Goal: Check status: Check status

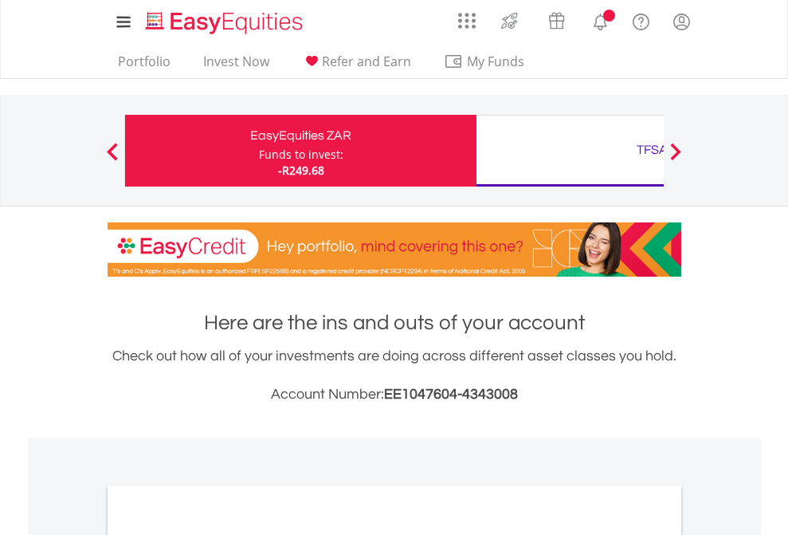
click at [259, 151] on div "Funds to invest:" at bounding box center [301, 155] width 84 height 16
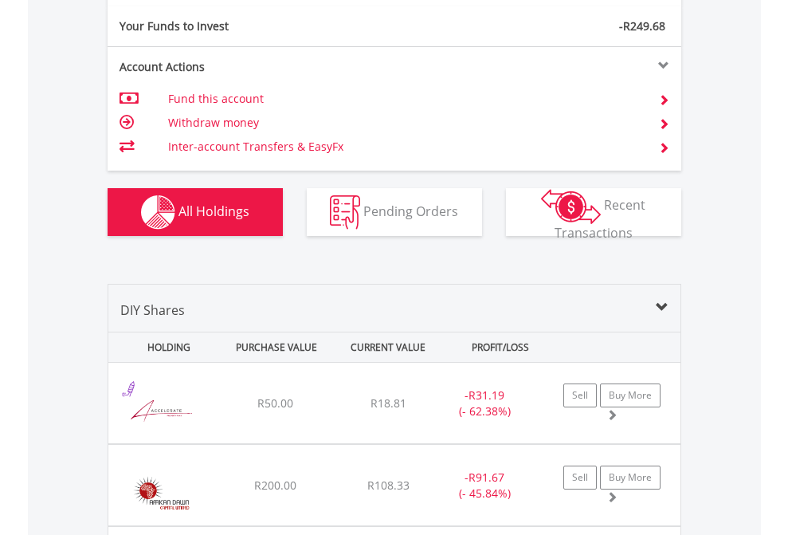
scroll to position [1772, 0]
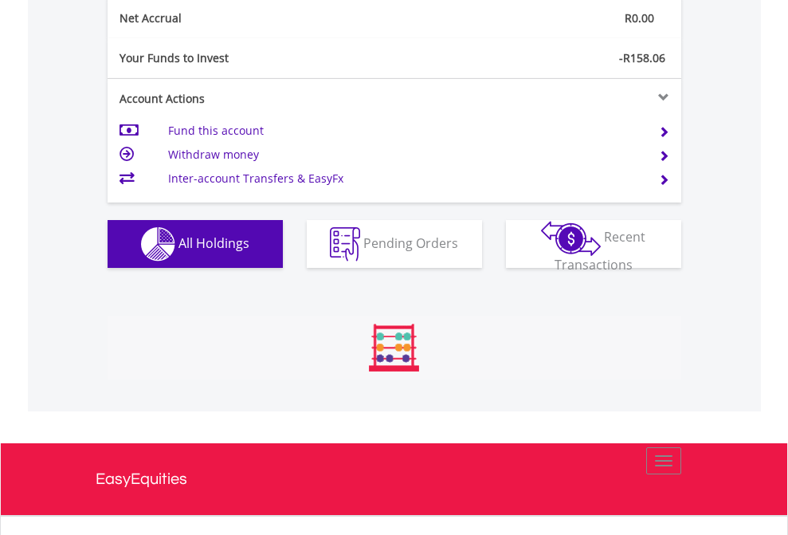
scroll to position [1804, 0]
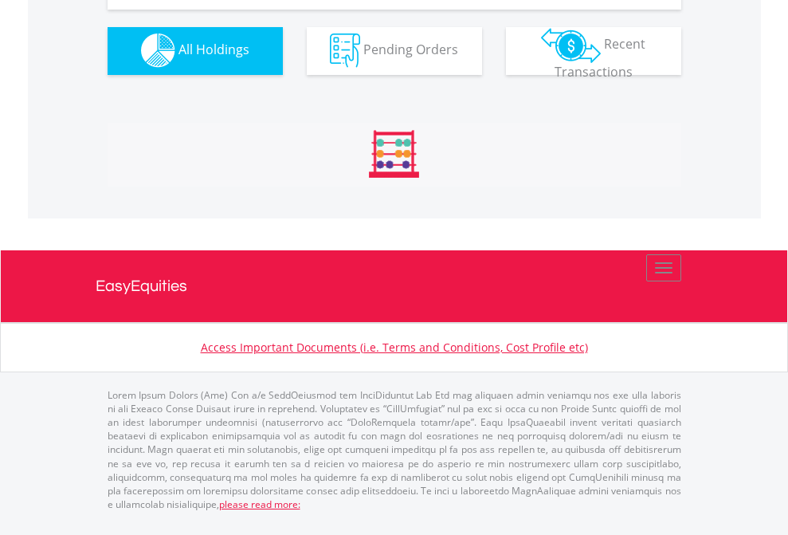
scroll to position [1578, 0]
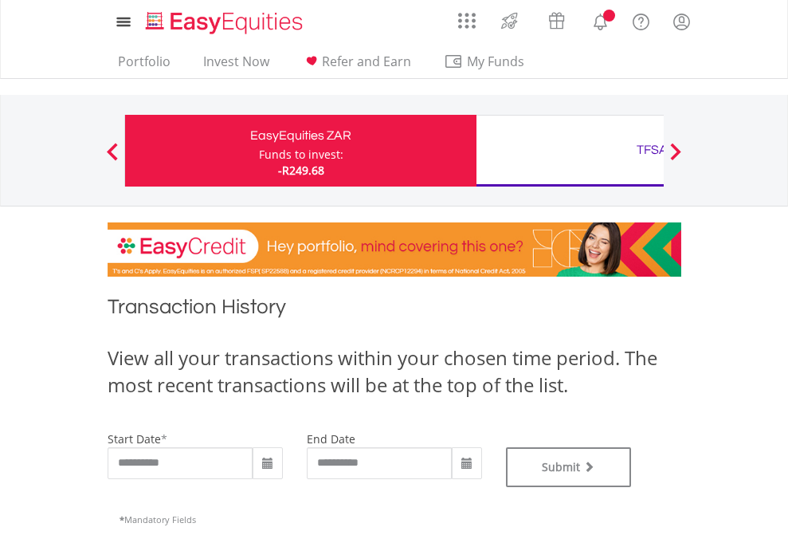
type input "**********"
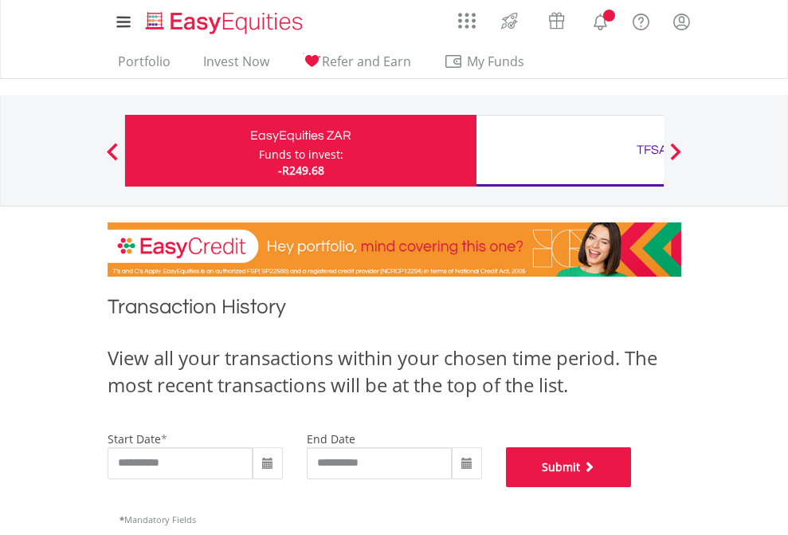
click at [632, 487] on button "Submit" at bounding box center [569, 467] width 126 height 40
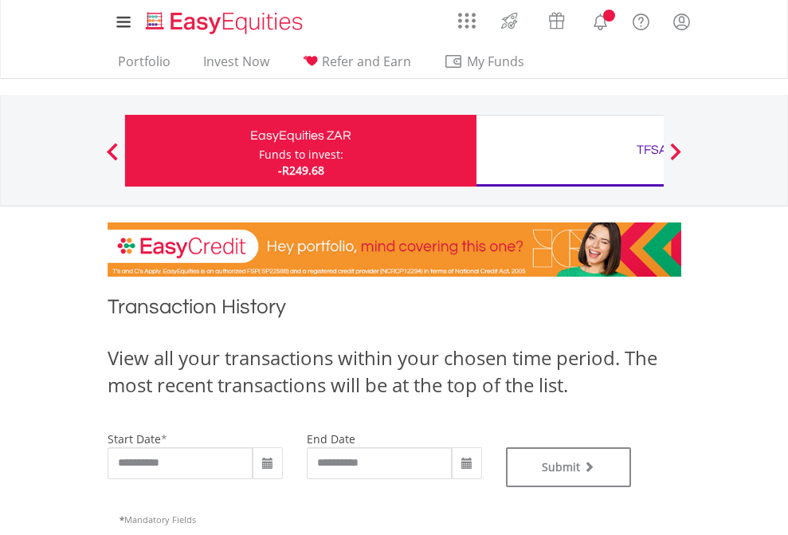
click at [570, 151] on div "TFSA" at bounding box center [652, 150] width 332 height 22
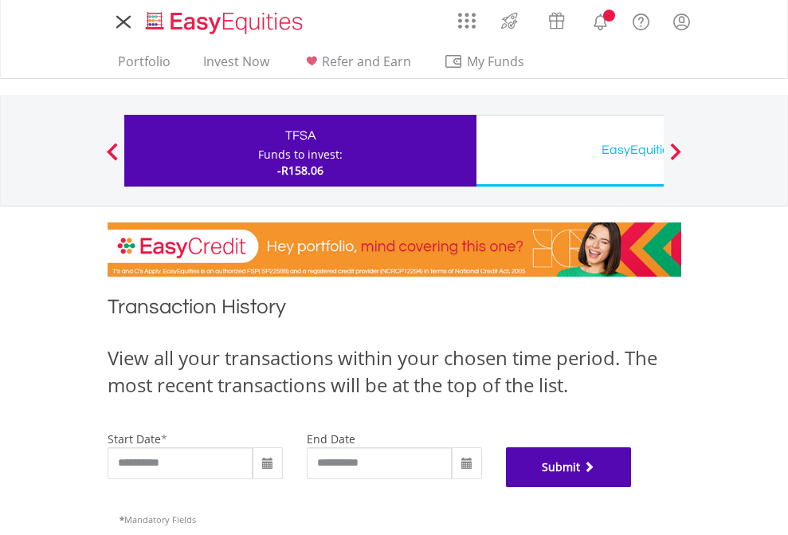
click at [632, 487] on button "Submit" at bounding box center [569, 467] width 126 height 40
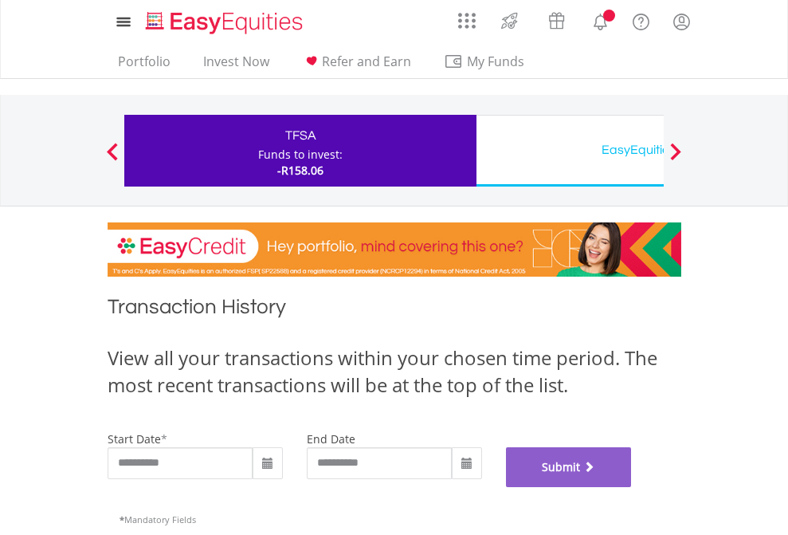
scroll to position [646, 0]
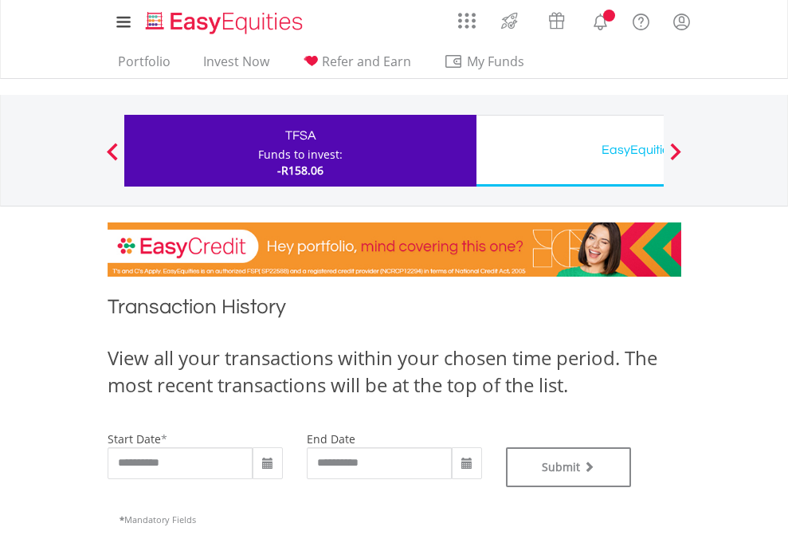
click at [570, 151] on div "EasyEquities USD" at bounding box center [652, 150] width 332 height 22
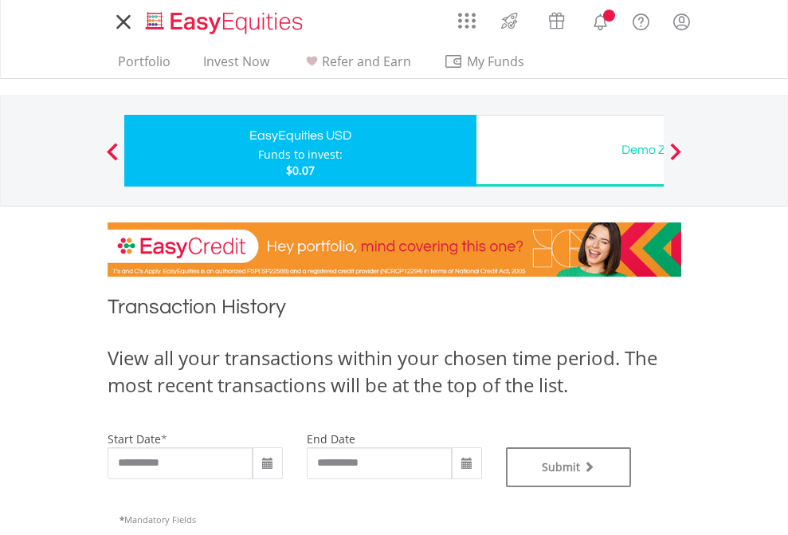
type input "**********"
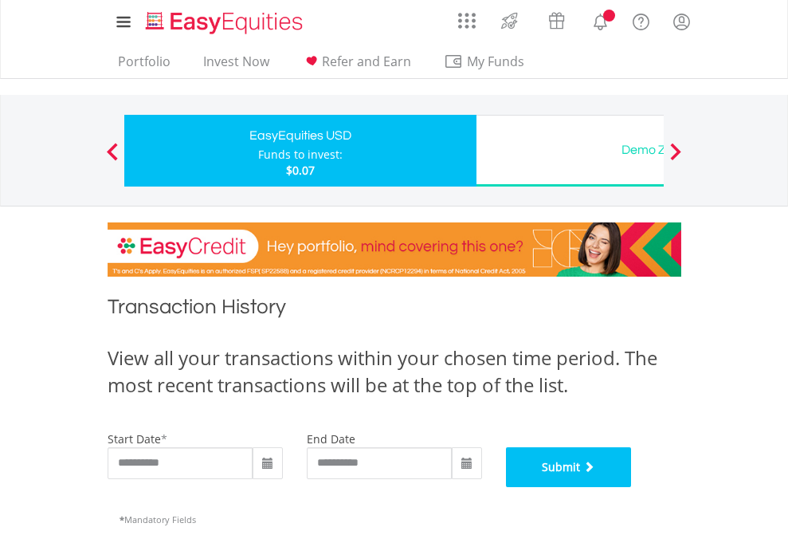
click at [632, 487] on button "Submit" at bounding box center [569, 467] width 126 height 40
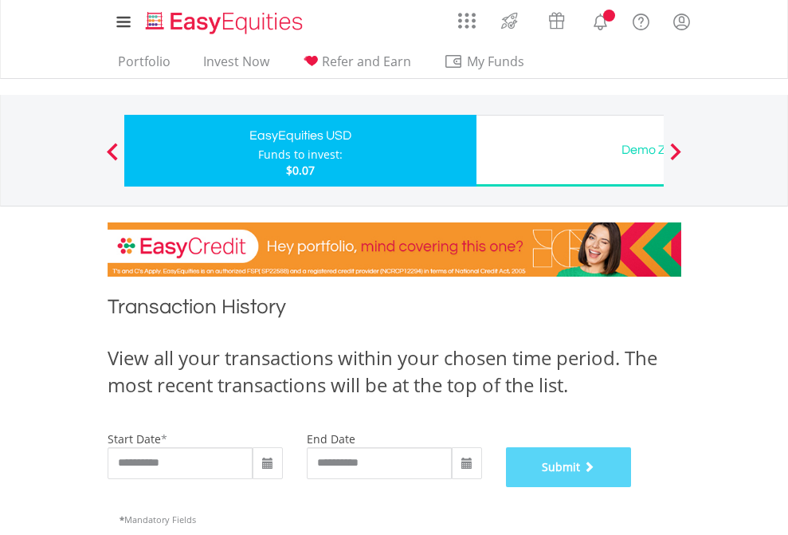
scroll to position [646, 0]
